Goal: Obtain resource: Download file/media

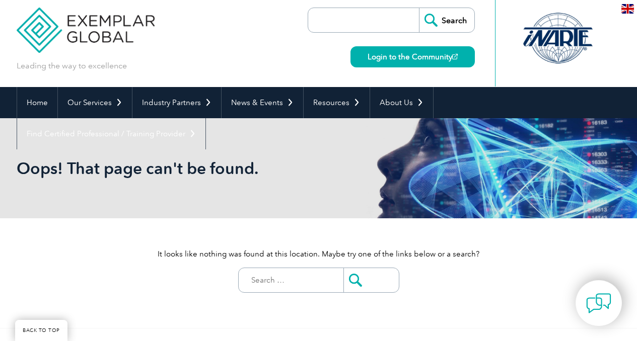
scroll to position [98, 0]
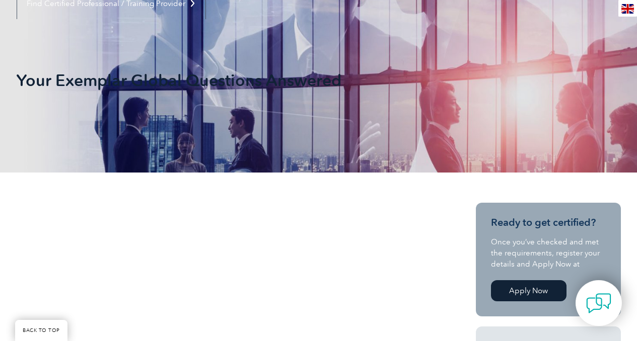
scroll to position [307, 0]
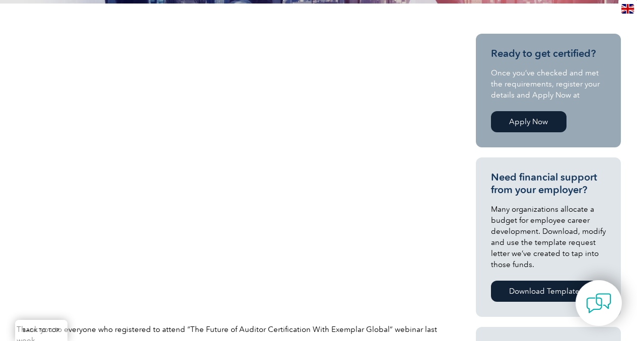
click at [200, 40] on img at bounding box center [228, 175] width 423 height 282
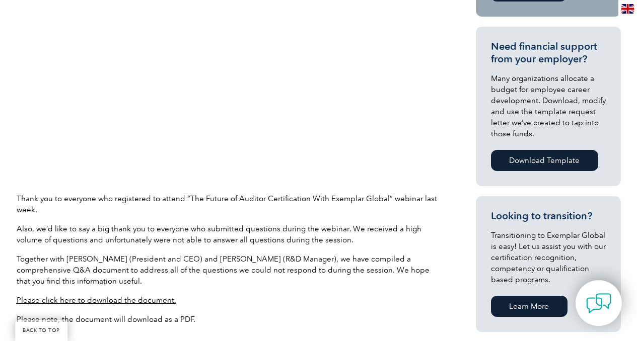
scroll to position [472, 0]
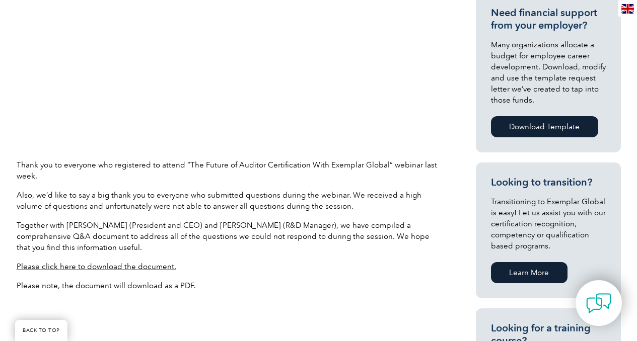
click at [166, 269] on link "Please click here to download the document." at bounding box center [97, 266] width 160 height 9
